Goal: Navigation & Orientation: Find specific page/section

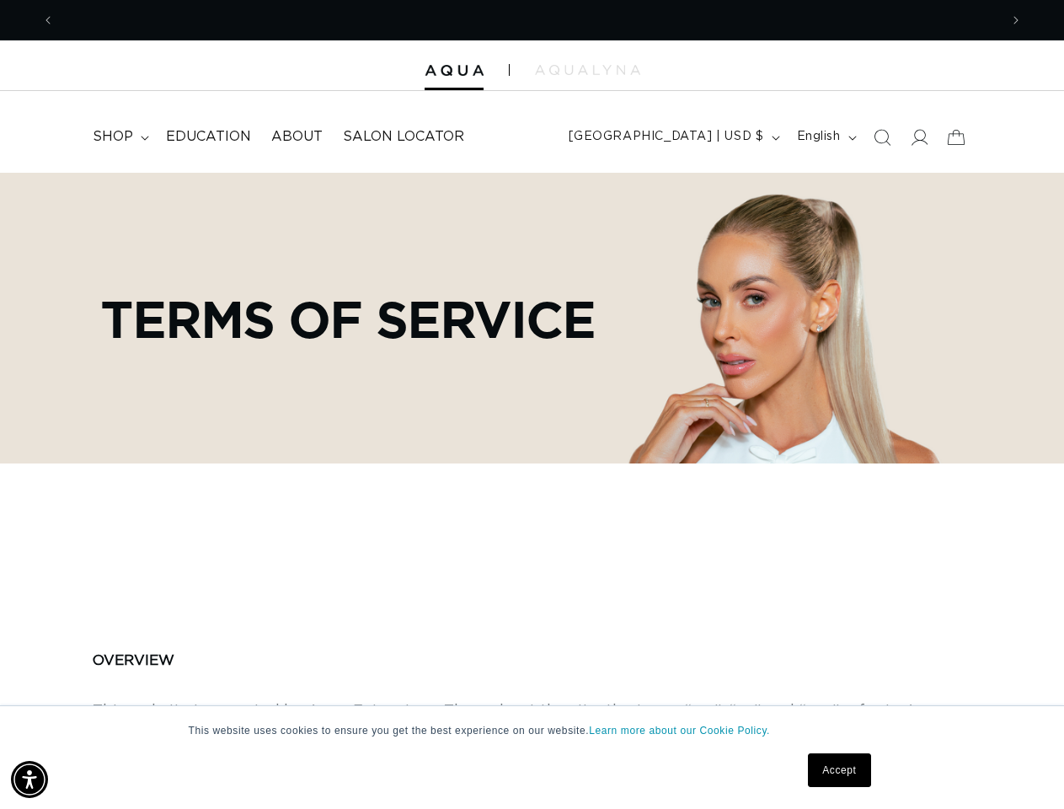
scroll to position [0, 1889]
click at [532, 404] on div "Terms of service" at bounding box center [531, 318] width 1047 height 291
click at [29, 779] on img "Accessibility Menu" at bounding box center [29, 779] width 37 height 37
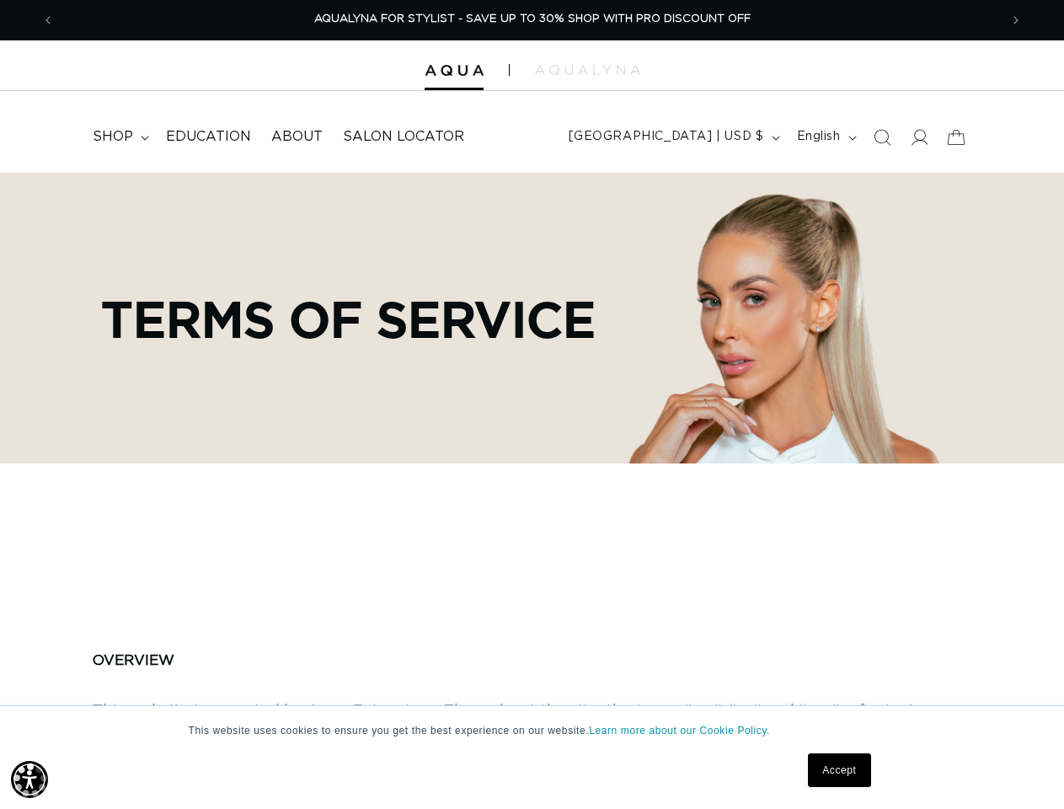
scroll to position [0, 0]
